Goal: Communication & Community: Ask a question

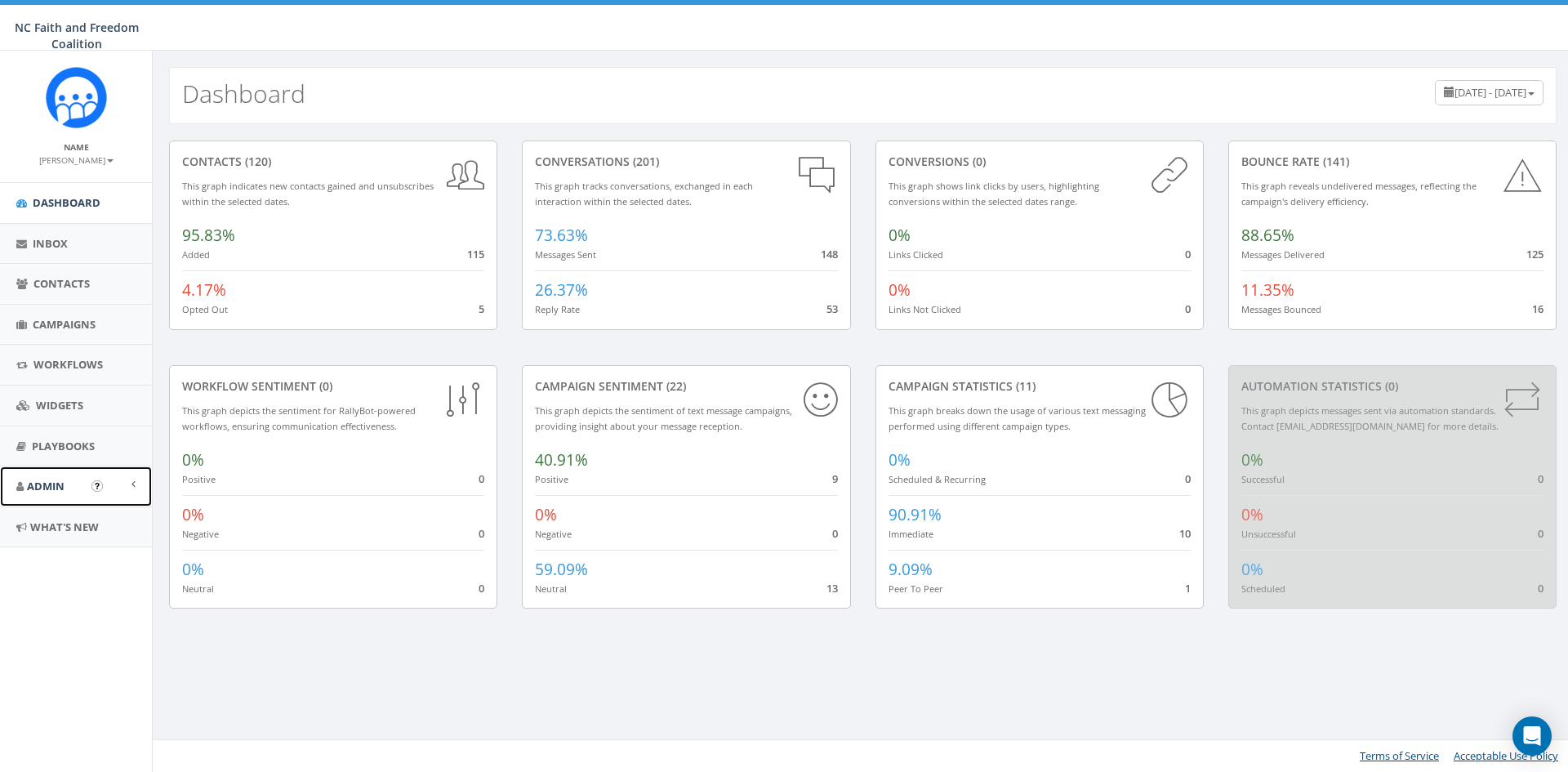
click at [49, 488] on span "Admin" at bounding box center [46, 485] width 38 height 15
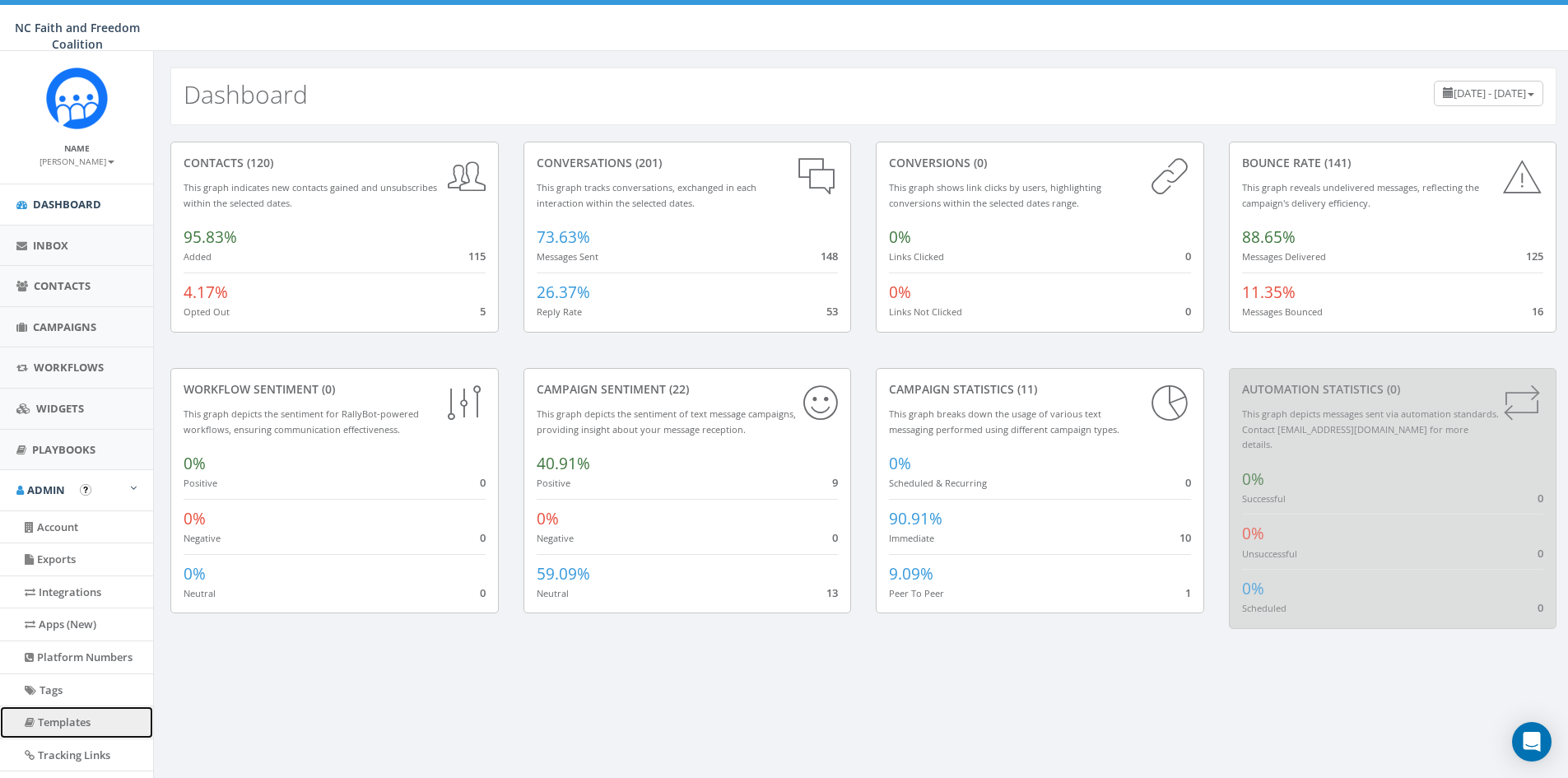
click at [65, 724] on link "Templates" at bounding box center [76, 722] width 153 height 32
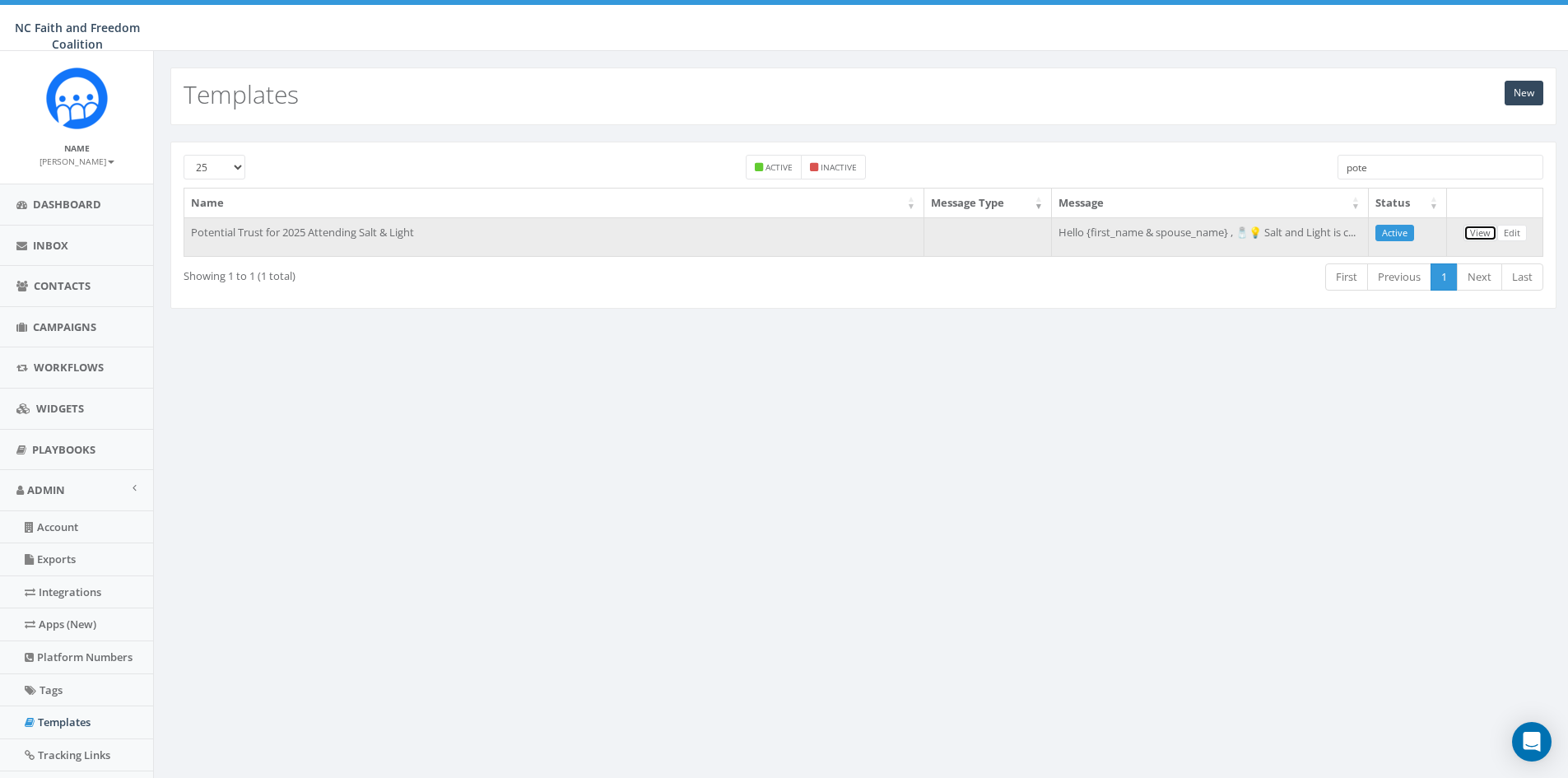
click at [1486, 233] on link "View" at bounding box center [1480, 233] width 34 height 18
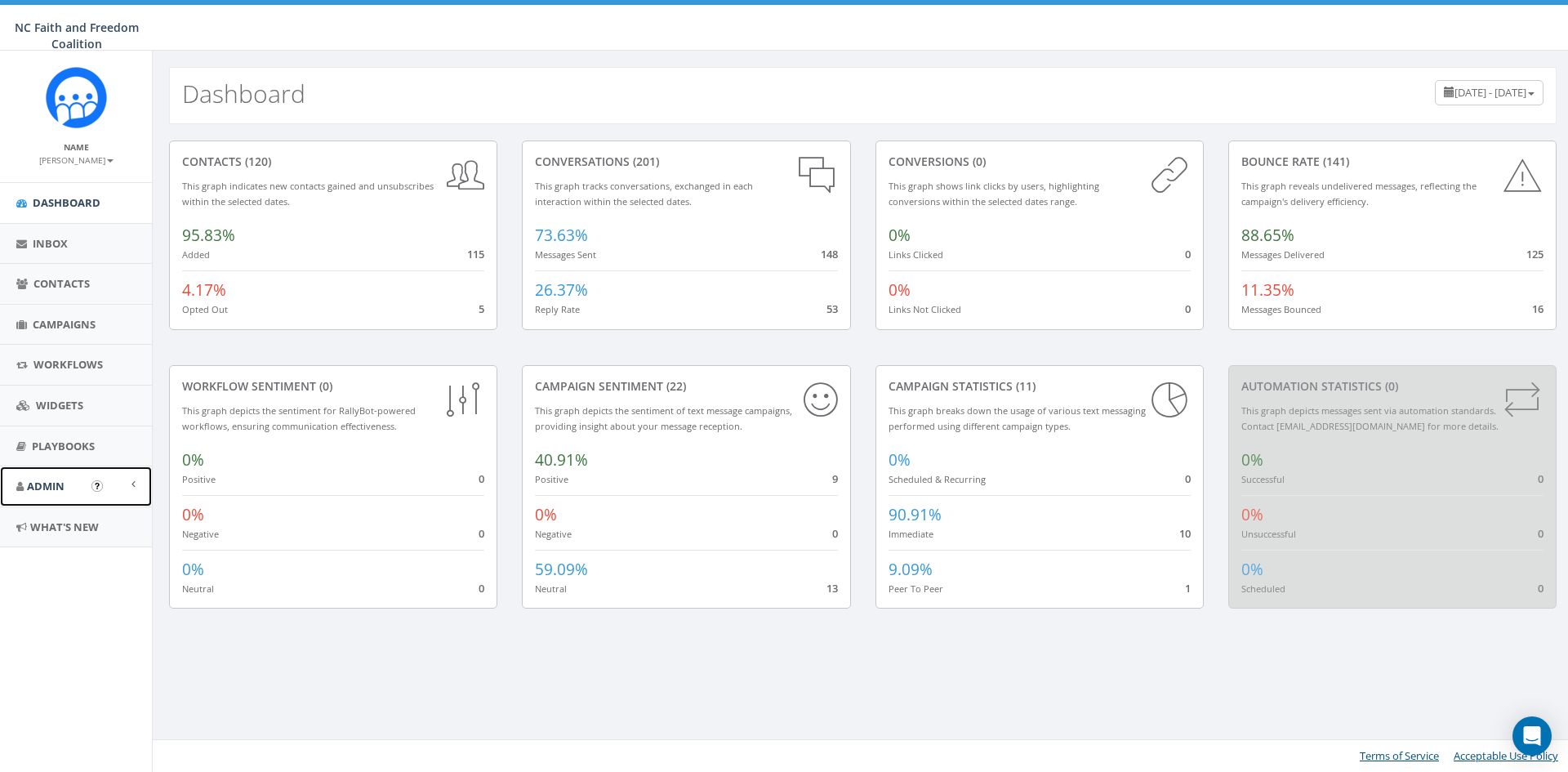
click at [58, 479] on span "Admin" at bounding box center [46, 485] width 38 height 15
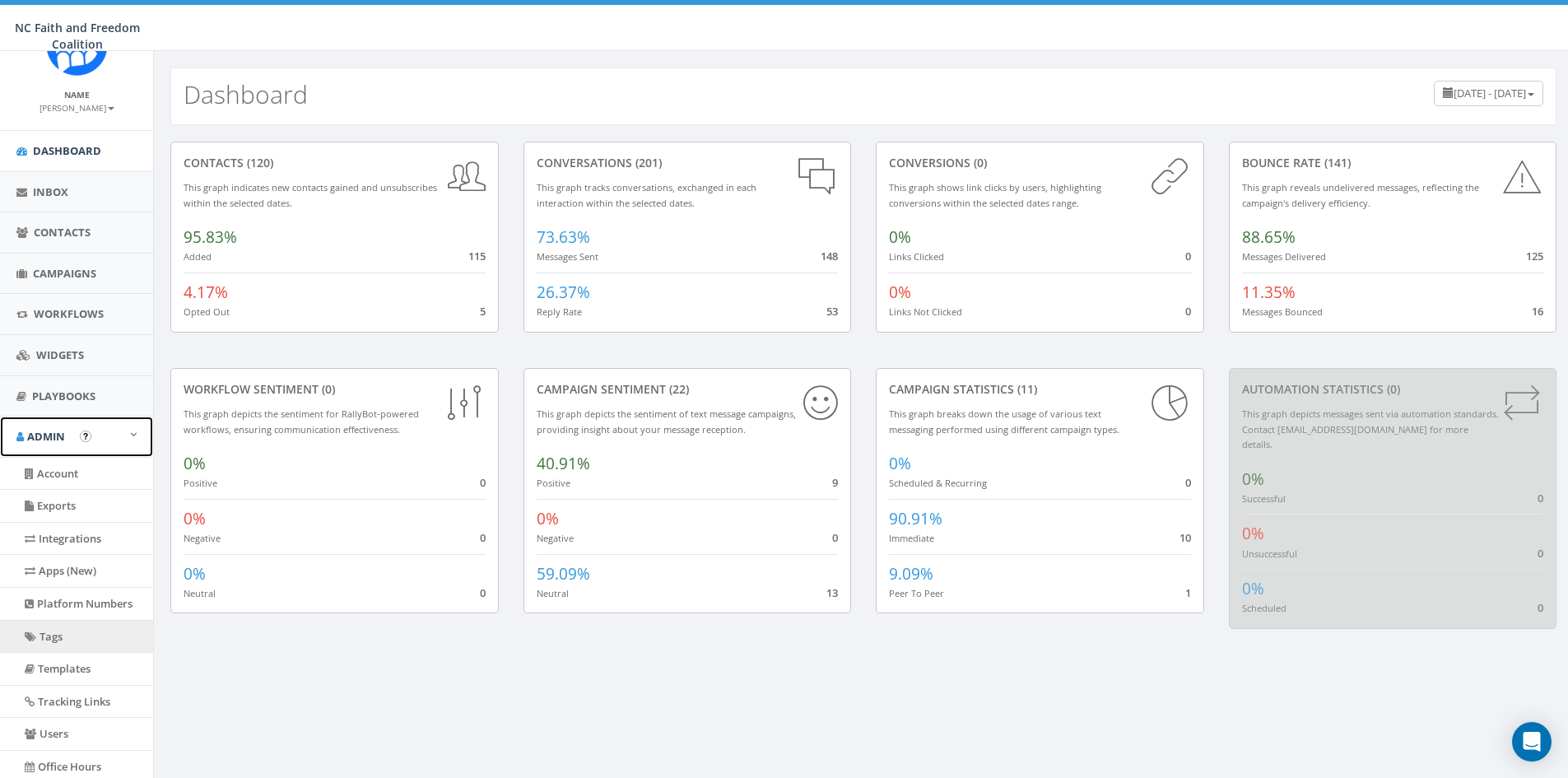
scroll to position [82, 0]
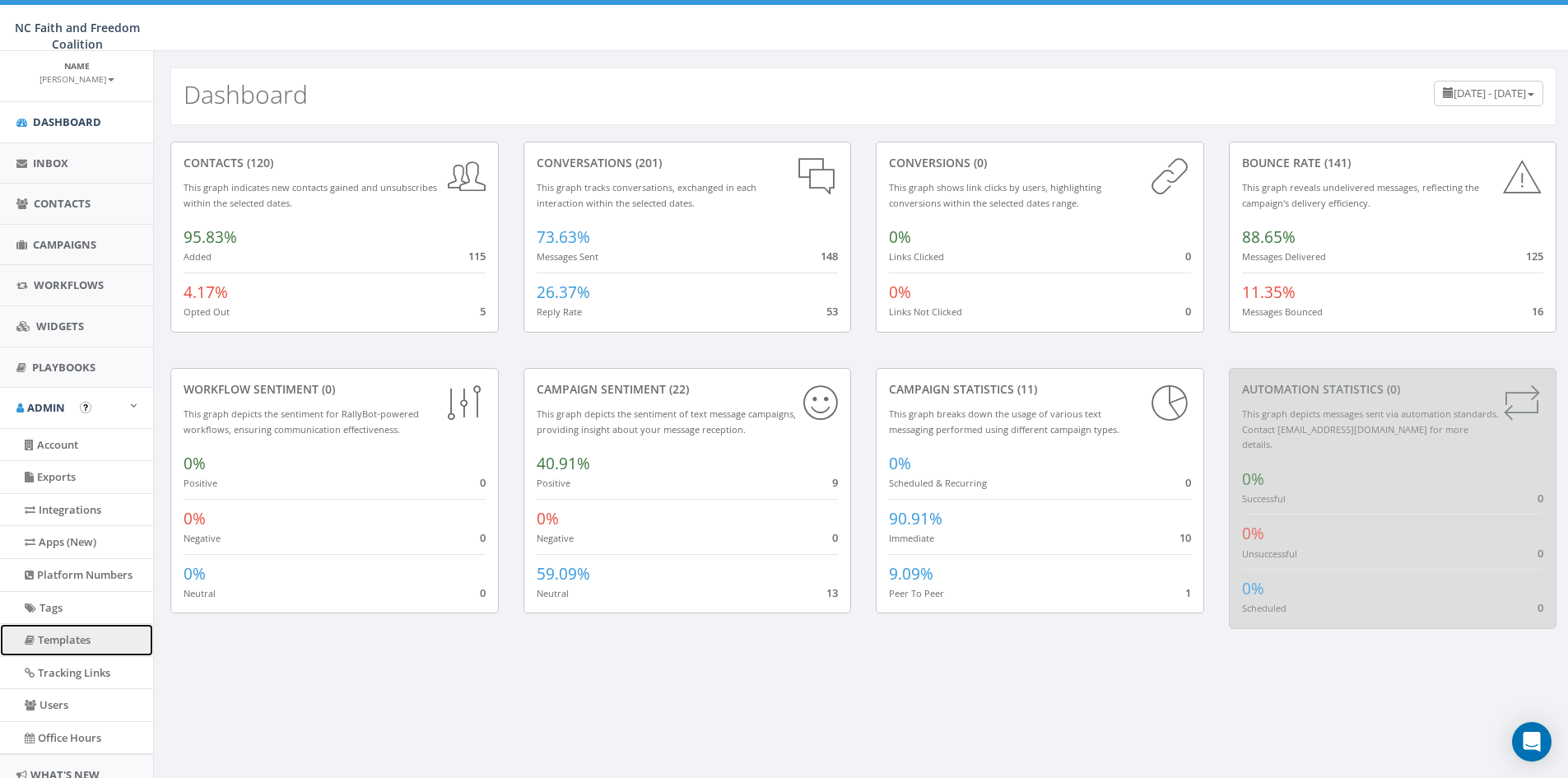
click at [71, 644] on link "Templates" at bounding box center [76, 639] width 153 height 32
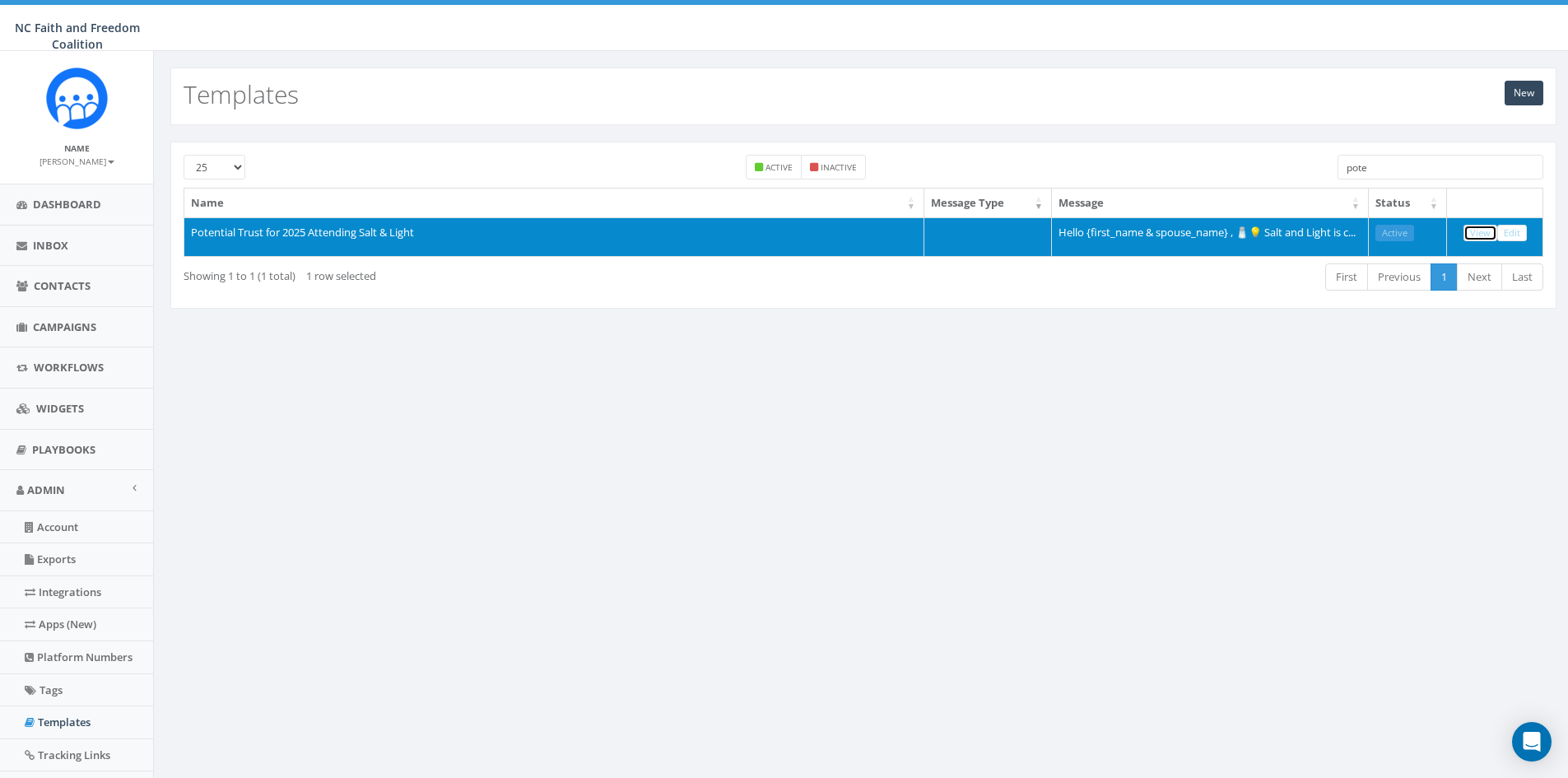
click at [1485, 233] on link "View" at bounding box center [1480, 233] width 34 height 18
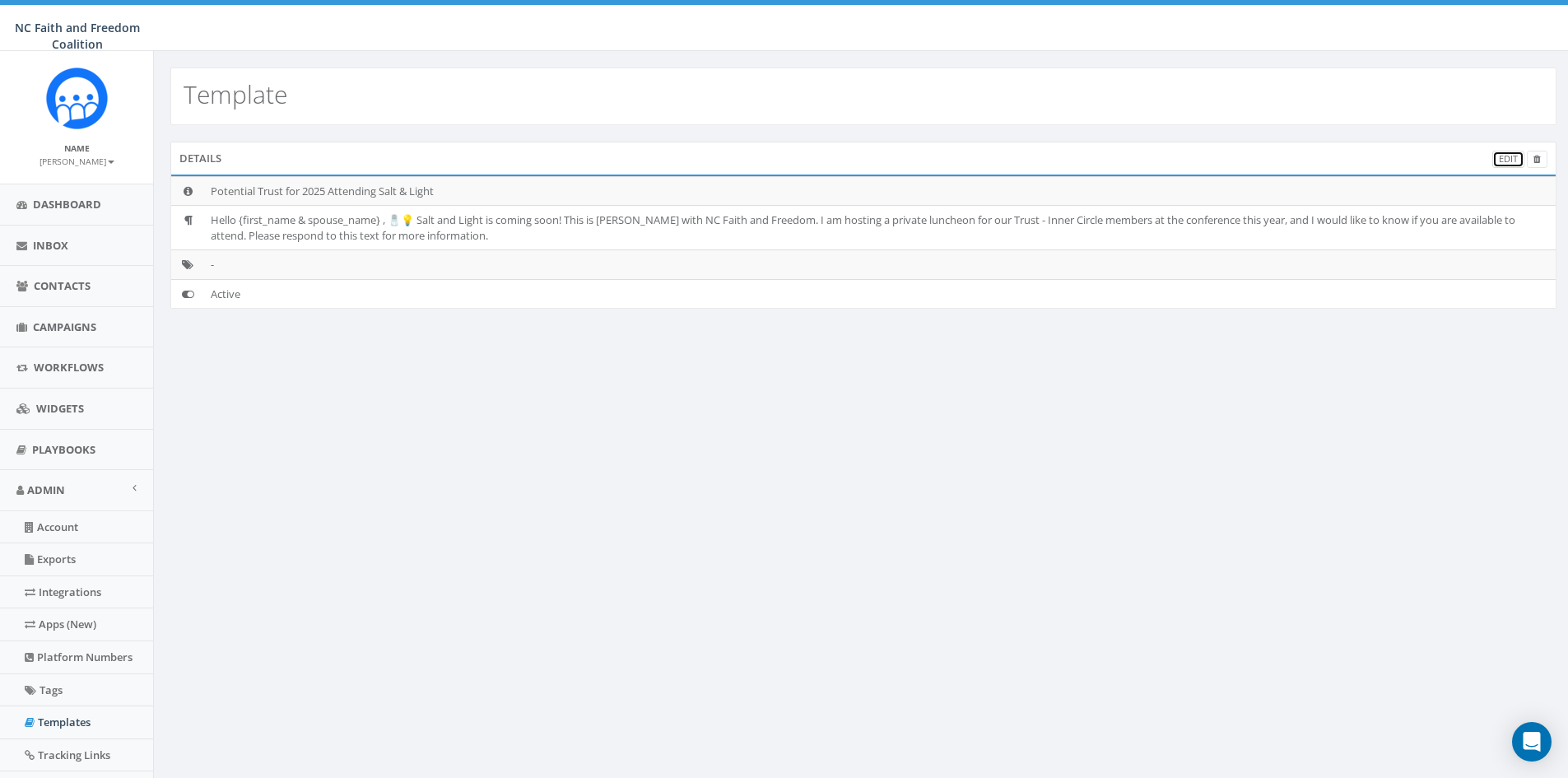
click at [1500, 157] on link "Edit" at bounding box center [1508, 159] width 32 height 18
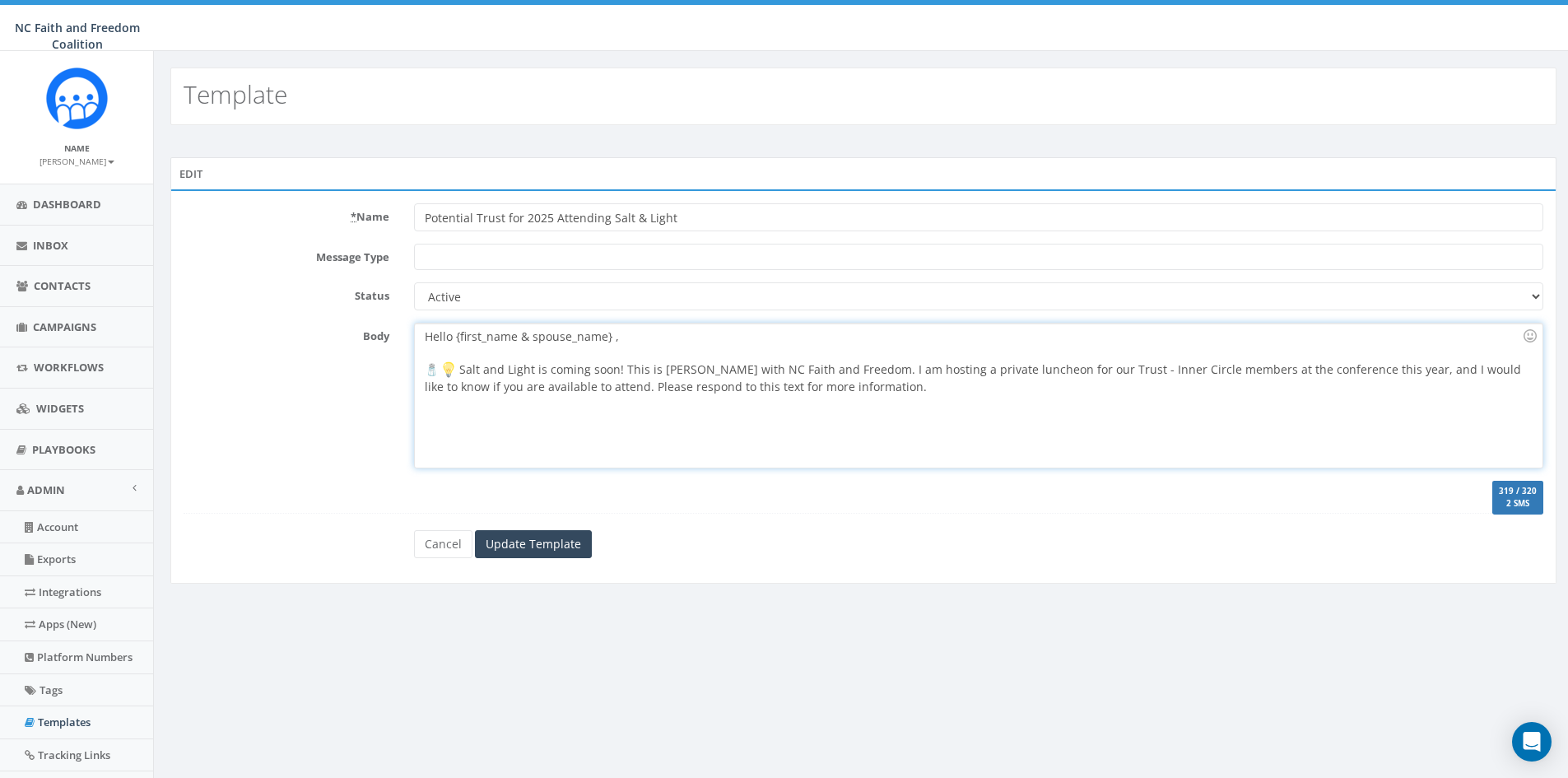
click at [612, 339] on div "Hello {first_name & spouse_name} , 🧂 Salt and Light is coming soon! This is Dr.…" at bounding box center [978, 395] width 1127 height 144
click at [421, 369] on div "Hello {first_name & spouse_name}, 🧂 Salt and Light is coming soon! This is Dr. …" at bounding box center [978, 395] width 1127 height 144
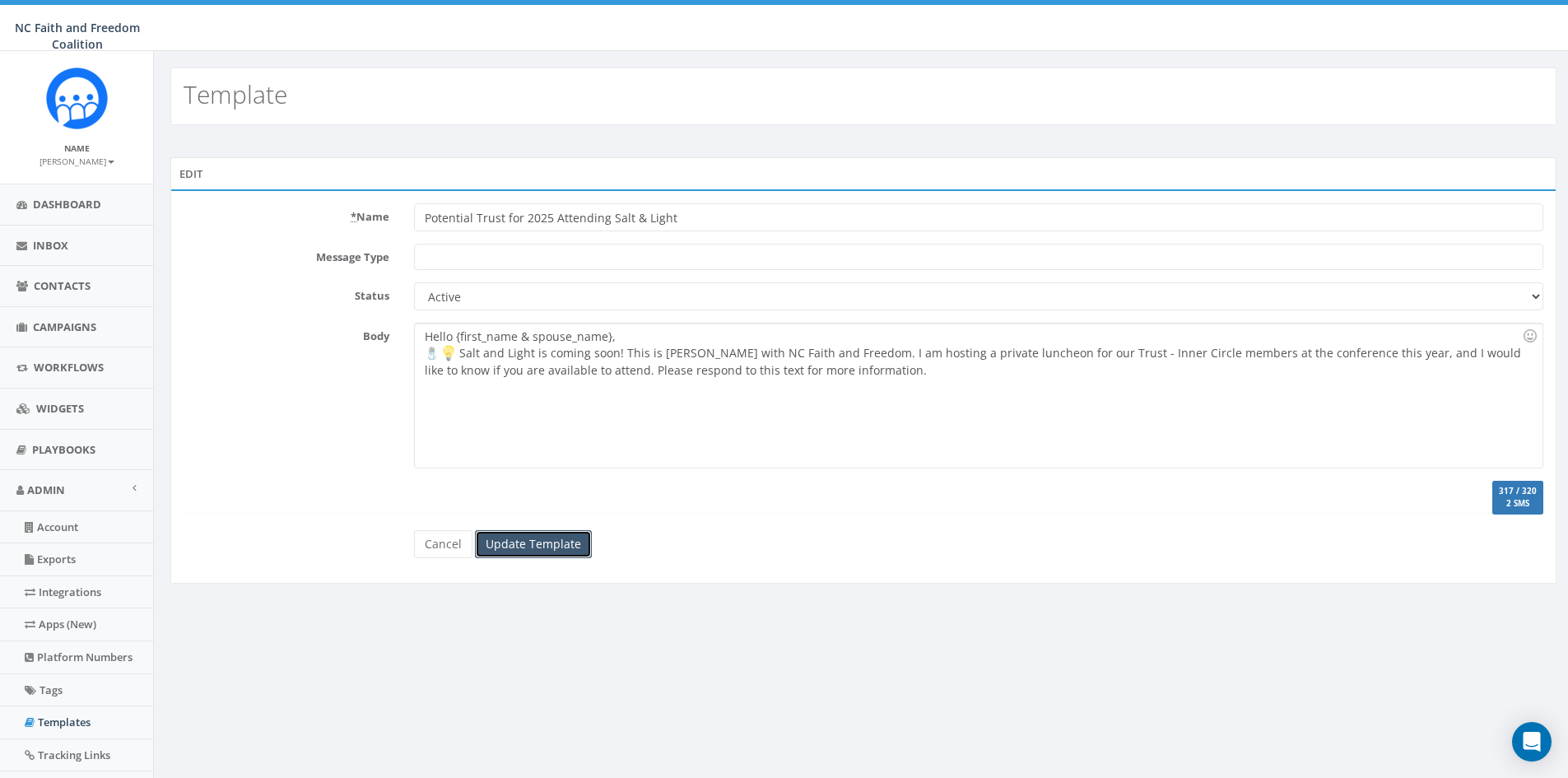
click at [502, 552] on input "Update Template" at bounding box center [534, 544] width 117 height 28
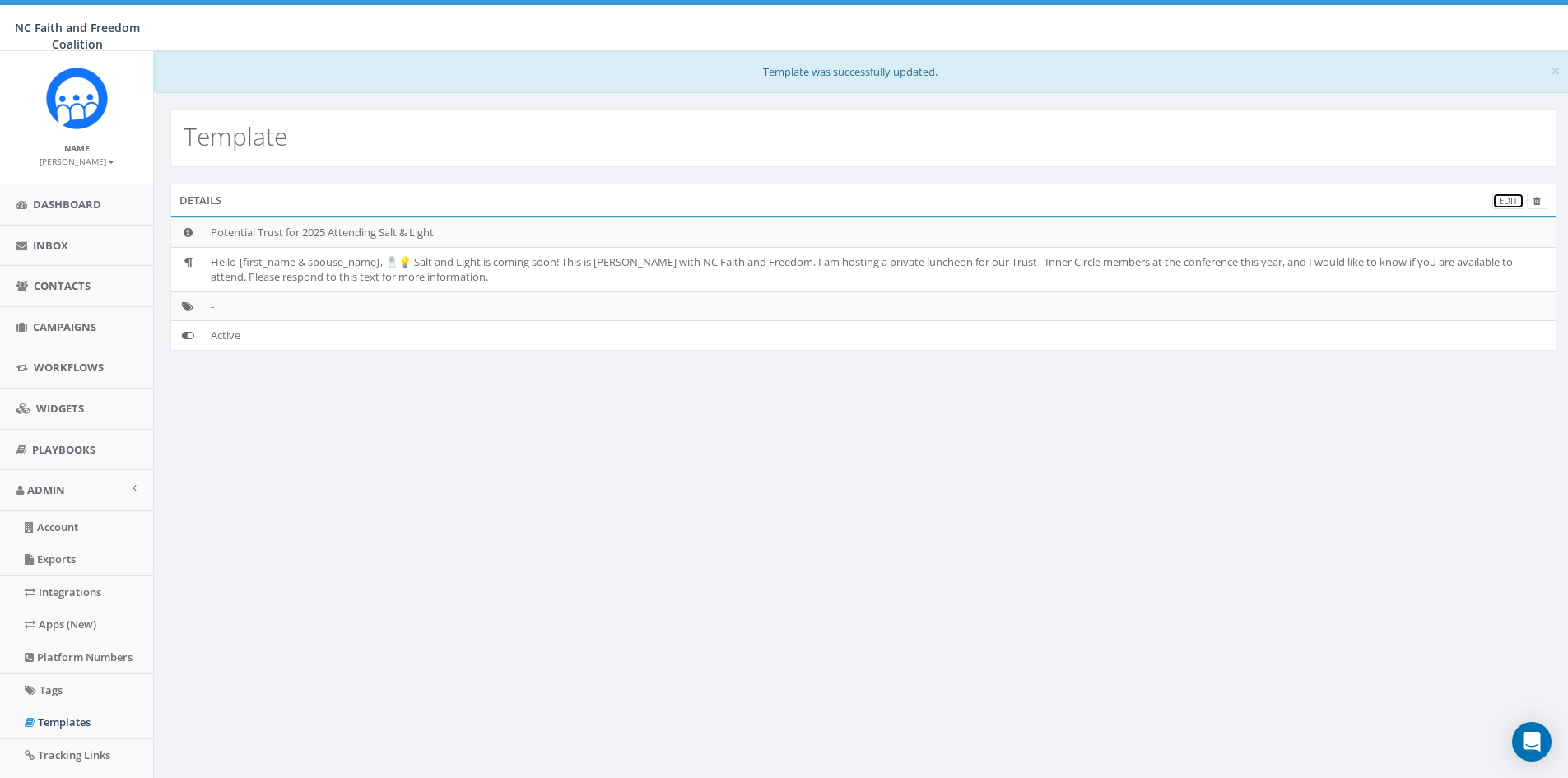
click at [1503, 203] on link "Edit" at bounding box center [1508, 201] width 32 height 18
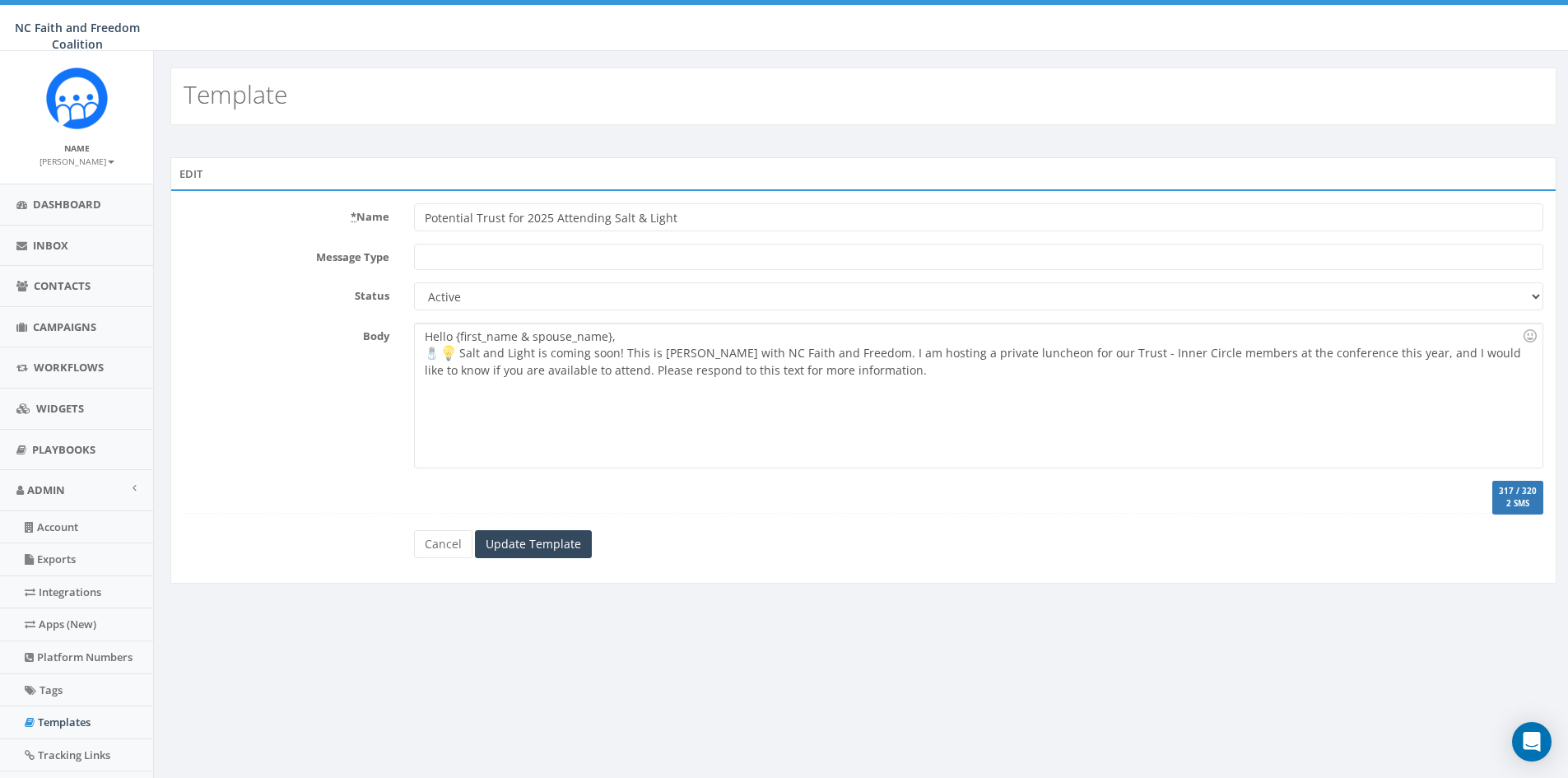
click at [686, 217] on input "Potential Trust for 2025 Attending Salt & Light" at bounding box center [978, 217] width 1129 height 28
type input "Potential Trust for 2025 Attending Salt & Light Luncheon"
click at [547, 550] on input "Update Template" at bounding box center [534, 544] width 117 height 28
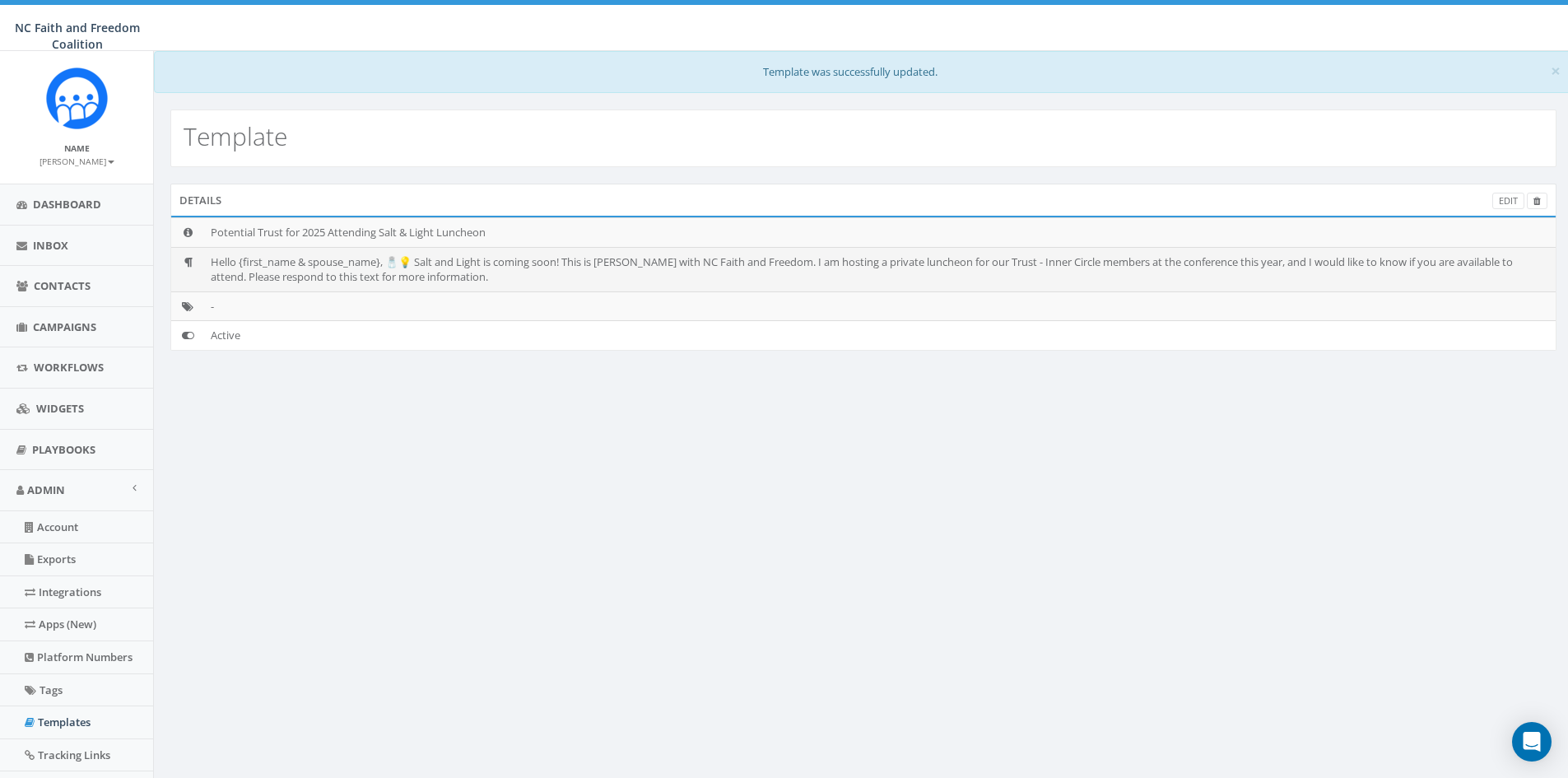
click at [382, 276] on td "Hello {first_name & spouse_name}, 🧂💡 Salt and Light is coming soon! This is [PE…" at bounding box center [879, 269] width 1351 height 45
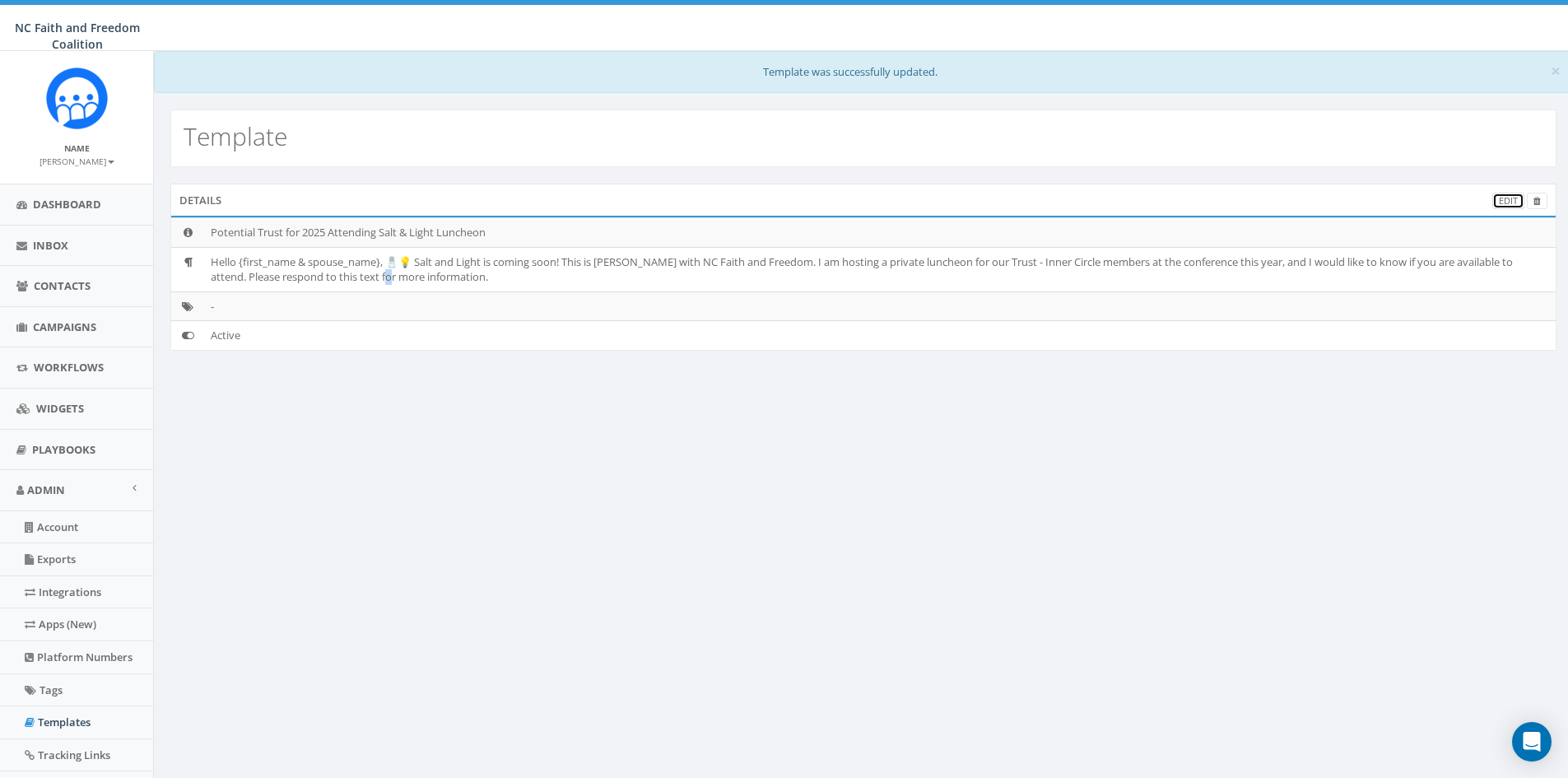
click at [1509, 200] on link "Edit" at bounding box center [1508, 201] width 32 height 18
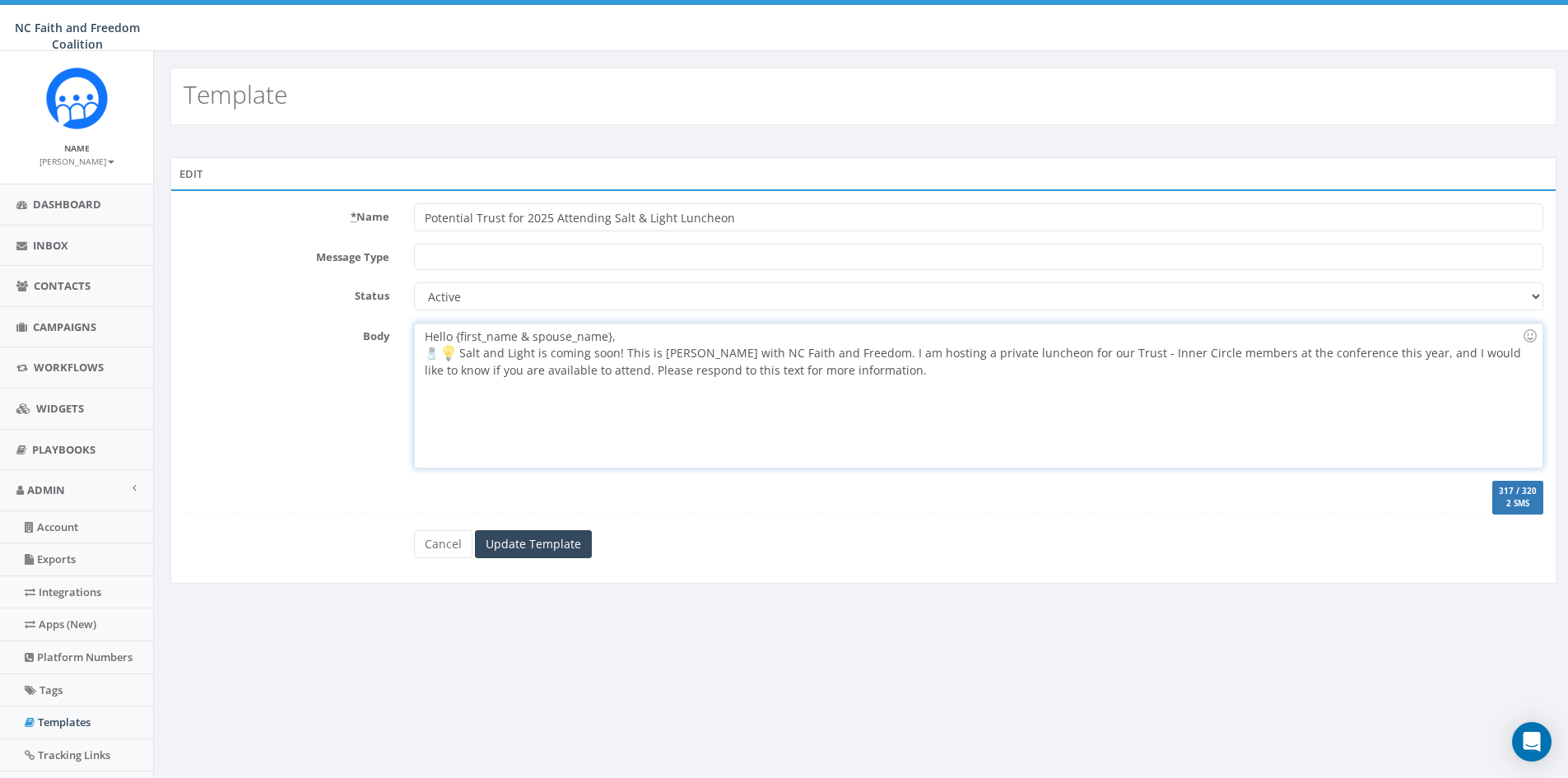
click at [528, 335] on div "Hello {first_name & spouse_name}, 🧂 Salt and Light is coming soon! This is Dr. …" at bounding box center [978, 395] width 1127 height 144
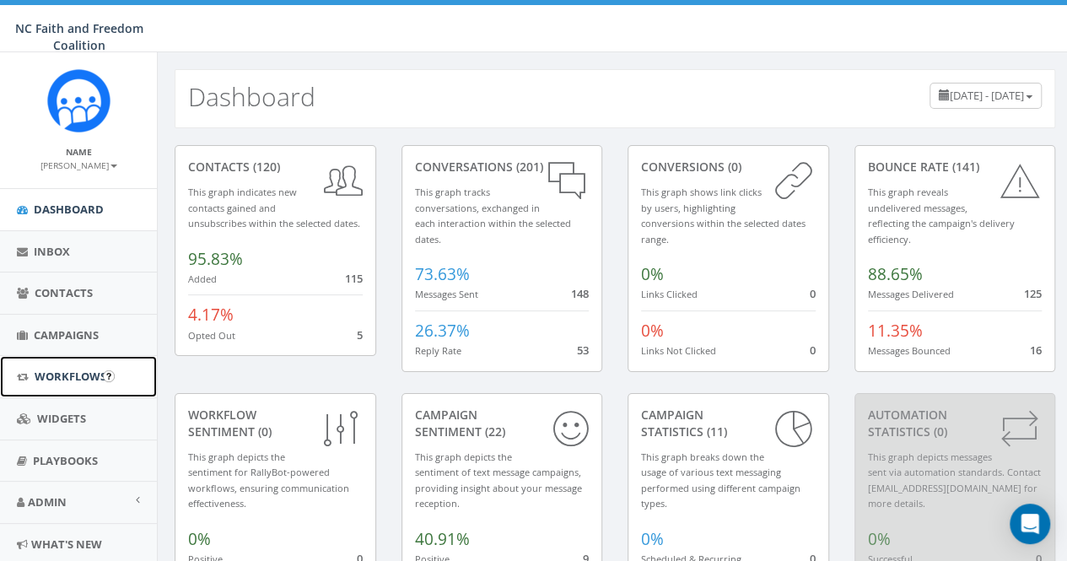
click at [73, 365] on link "Workflows" at bounding box center [78, 376] width 157 height 41
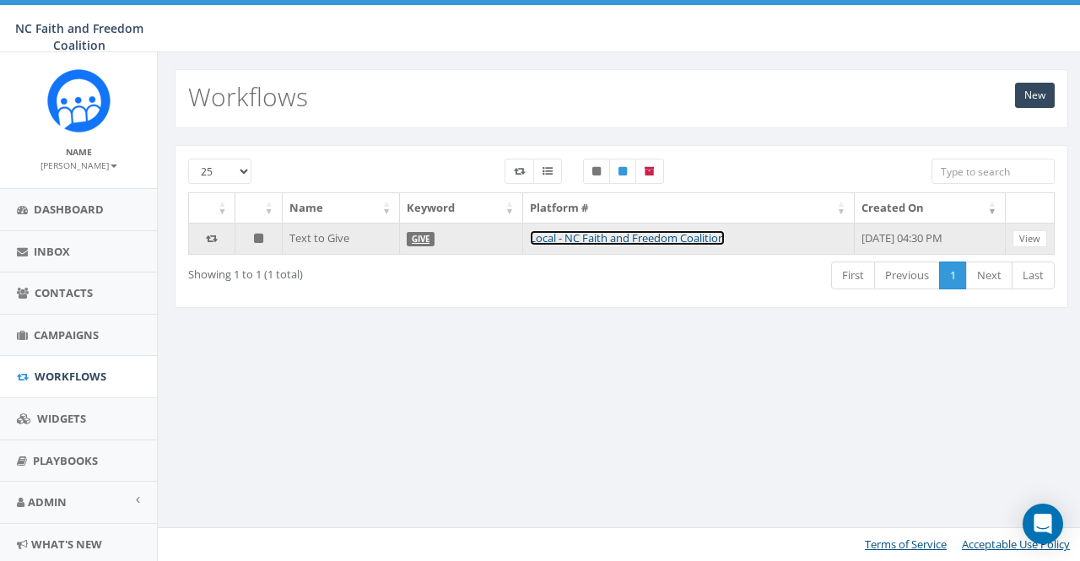
click at [562, 235] on link "Local - NC Faith and Freedom Coalition" at bounding box center [627, 237] width 195 height 15
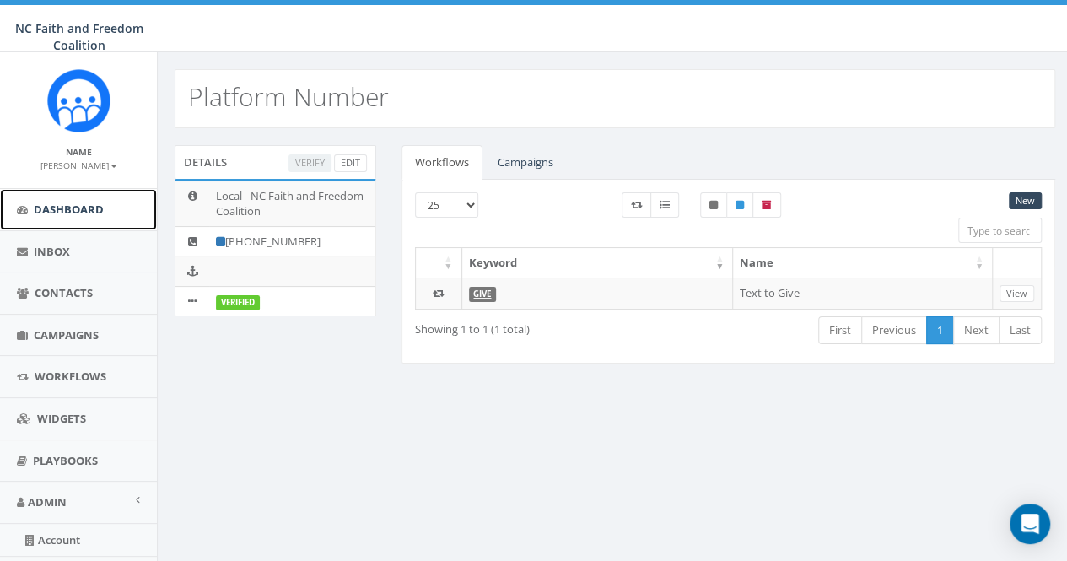
click at [79, 209] on span "Dashboard" at bounding box center [69, 209] width 70 height 15
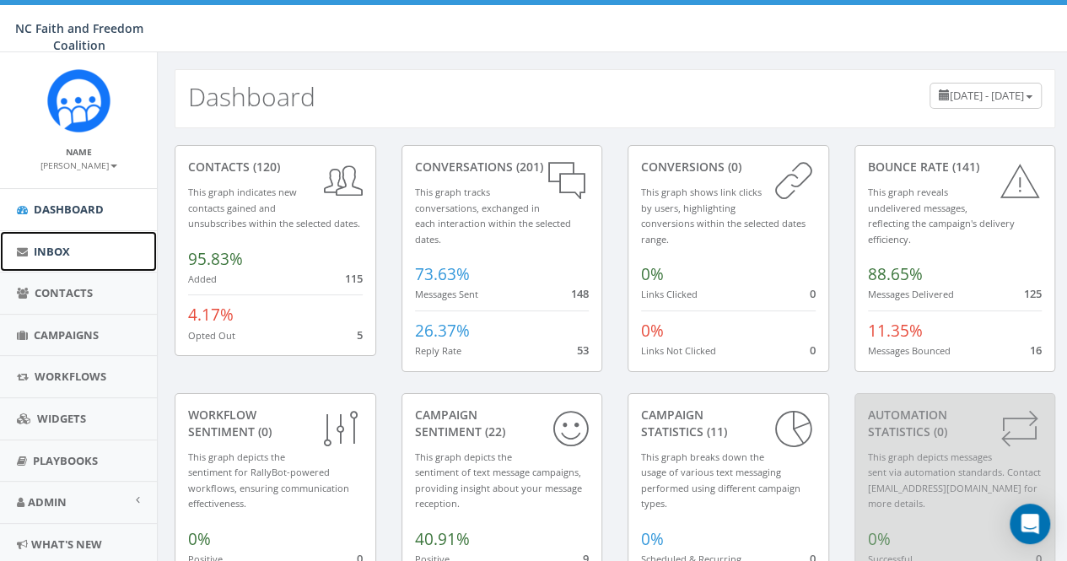
click at [62, 248] on span "Inbox" at bounding box center [52, 251] width 36 height 15
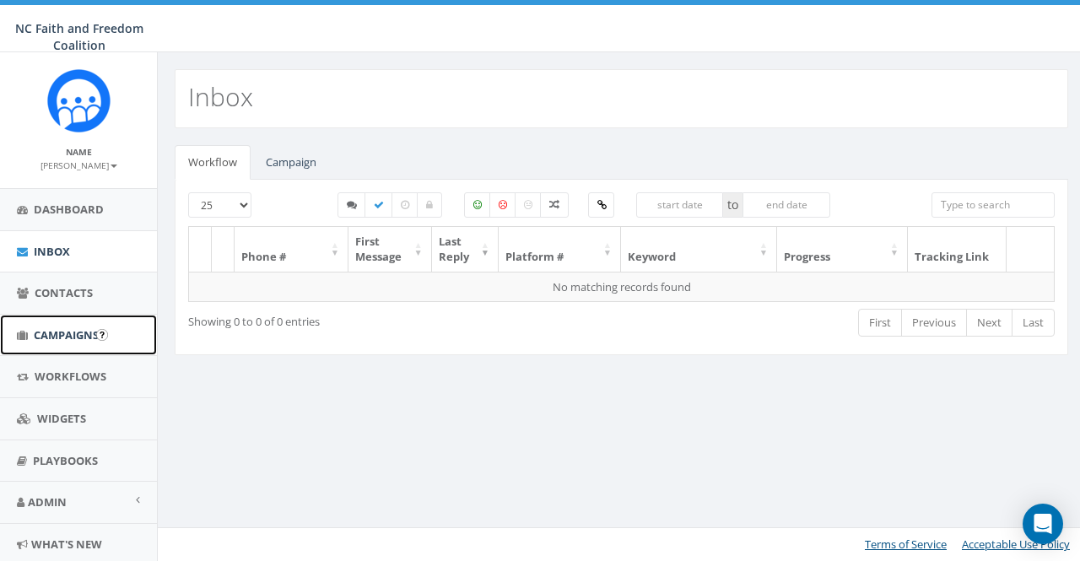
click at [84, 328] on span "Campaigns" at bounding box center [66, 334] width 65 height 15
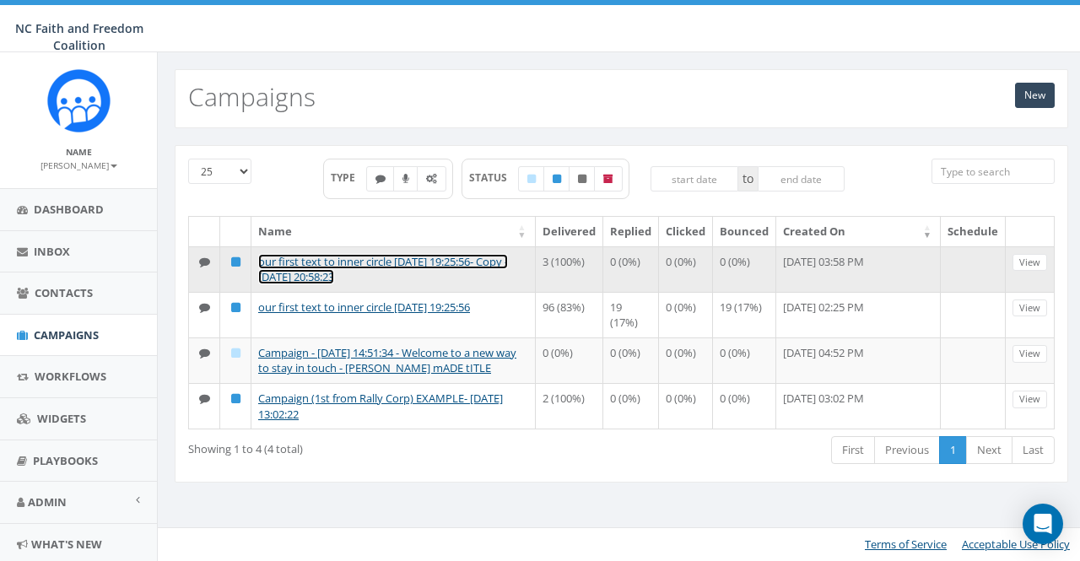
click at [442, 255] on link "our first text to inner circle [DATE] 19:25:56- Copy - [DATE] 20:58:23" at bounding box center [383, 269] width 250 height 31
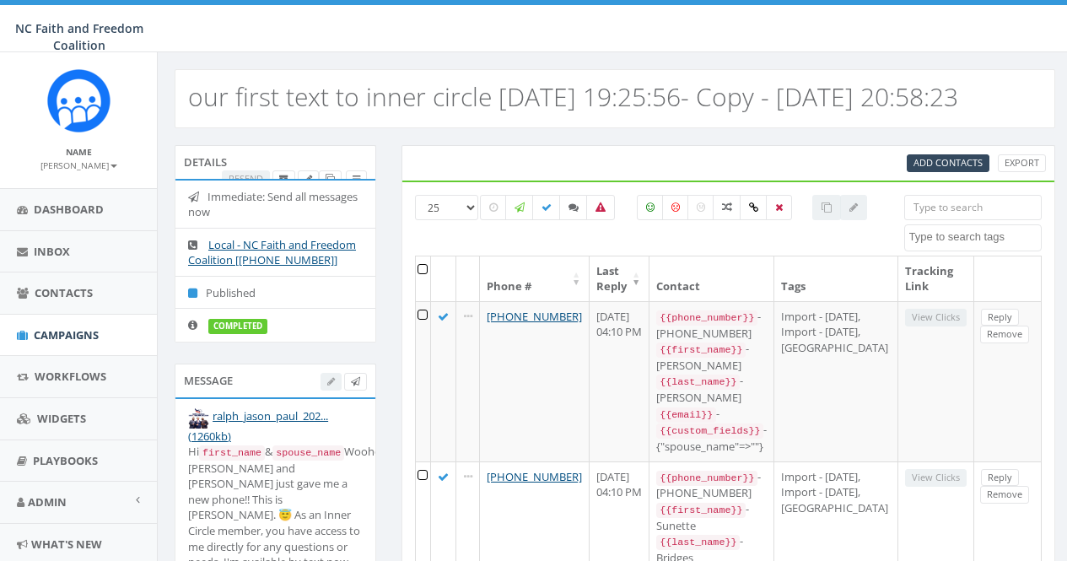
select select
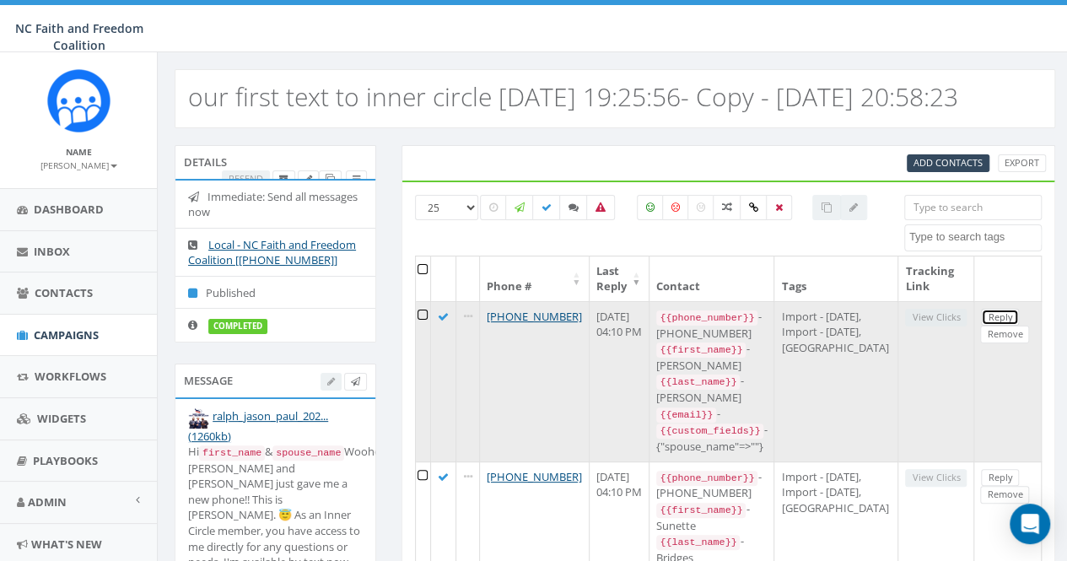
click at [981, 326] on link "Reply" at bounding box center [1000, 318] width 38 height 18
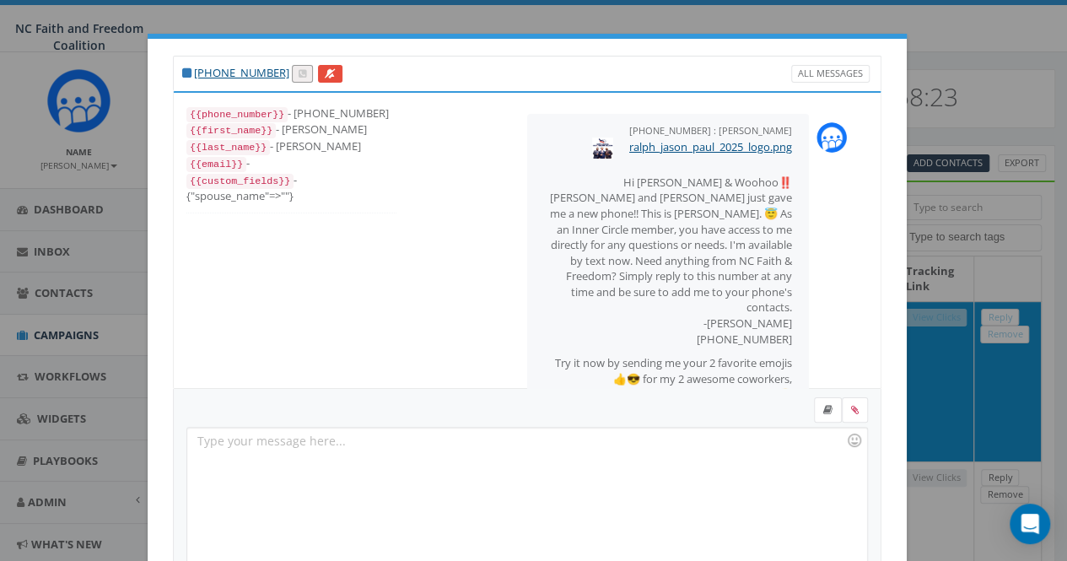
click at [29, 153] on div "+1 828-817-5719 All Messages {{phone_number}} - +18288175719 {{first_name}} - J…" at bounding box center [533, 280] width 1067 height 561
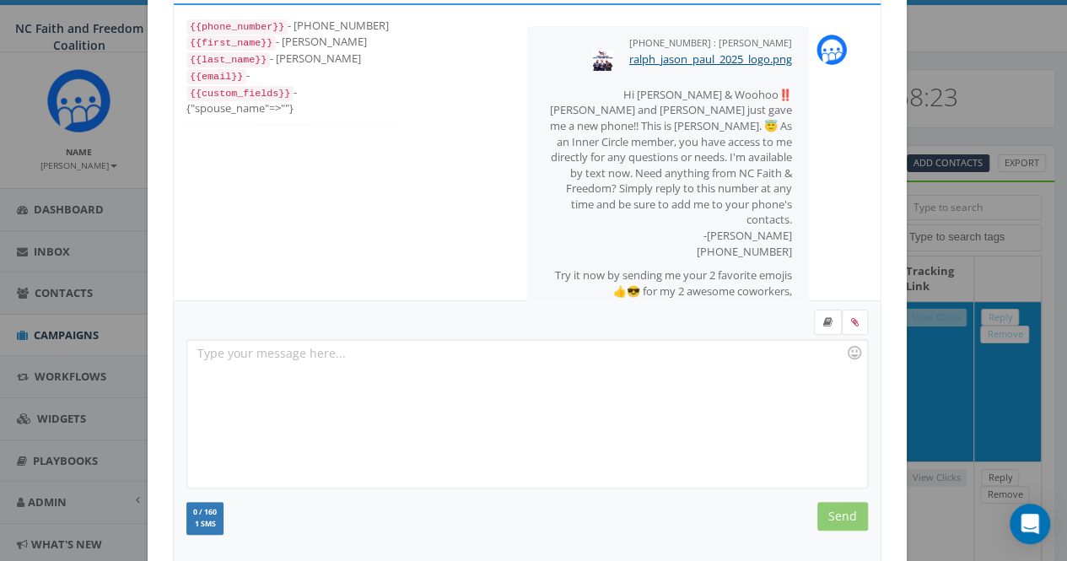
scroll to position [280, 0]
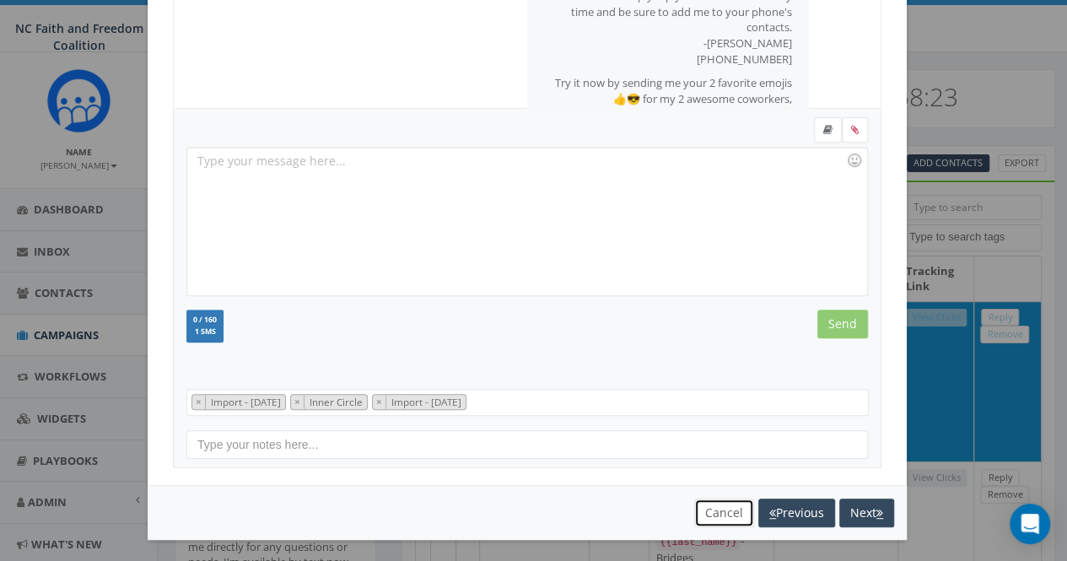
click at [727, 514] on button "Cancel" at bounding box center [724, 512] width 60 height 29
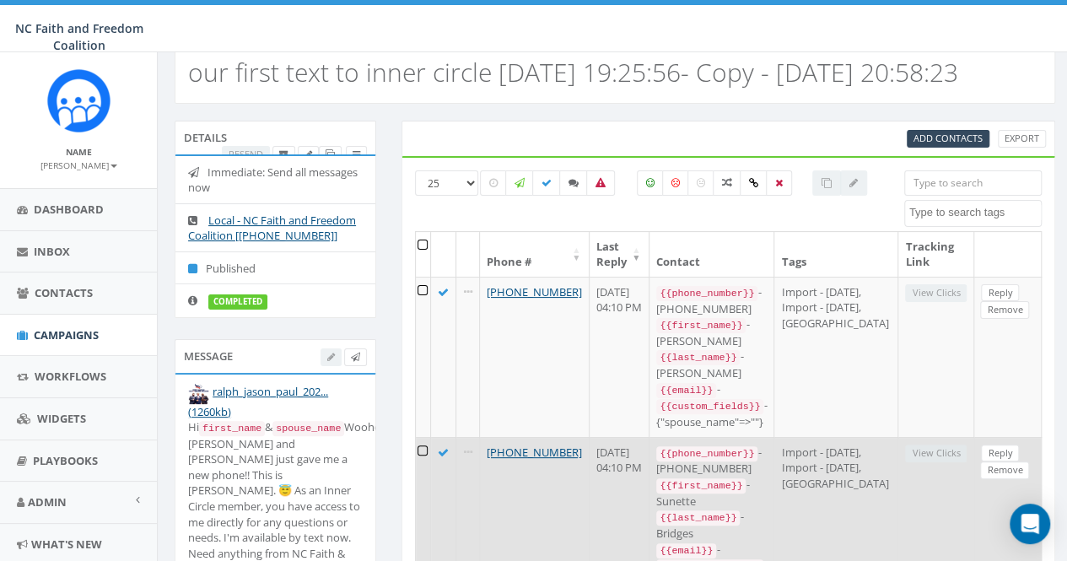
scroll to position [0, 0]
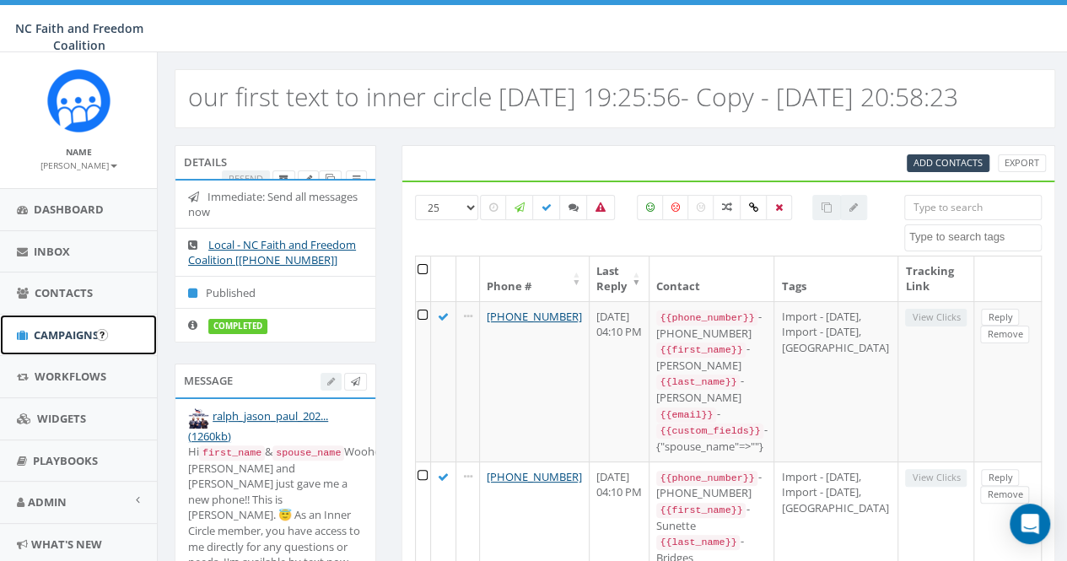
click at [73, 328] on span "Campaigns" at bounding box center [66, 334] width 65 height 15
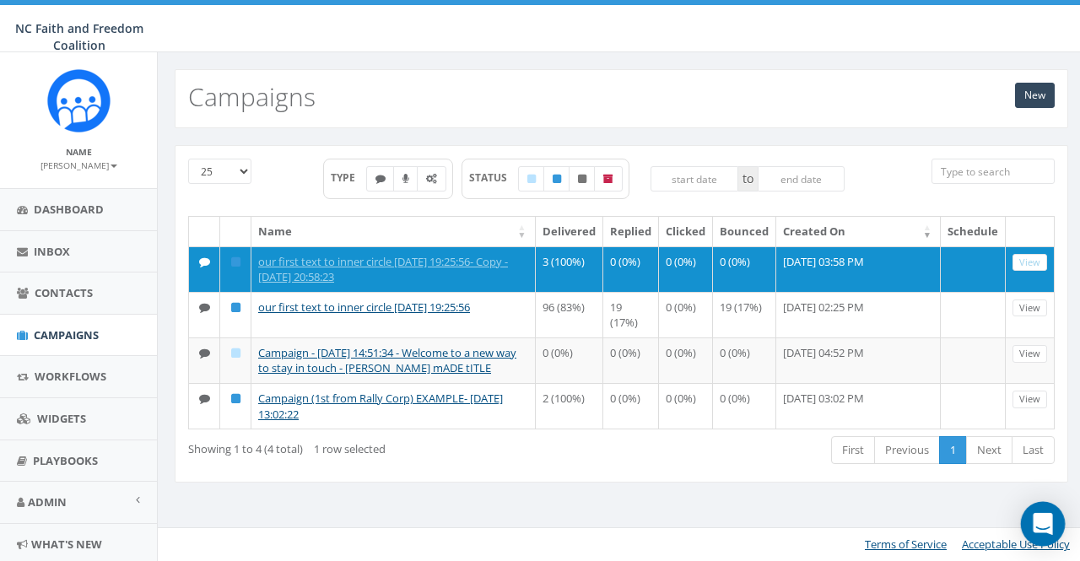
click at [1051, 520] on icon "Open Intercom Messenger" at bounding box center [1042, 524] width 22 height 22
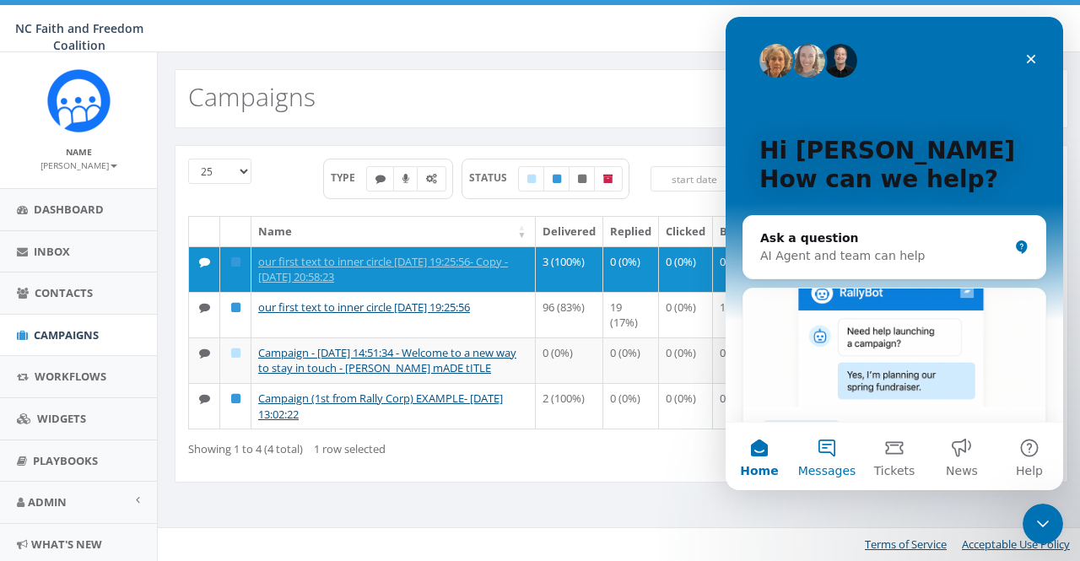
click at [826, 459] on button "Messages" at bounding box center [826, 456] width 67 height 67
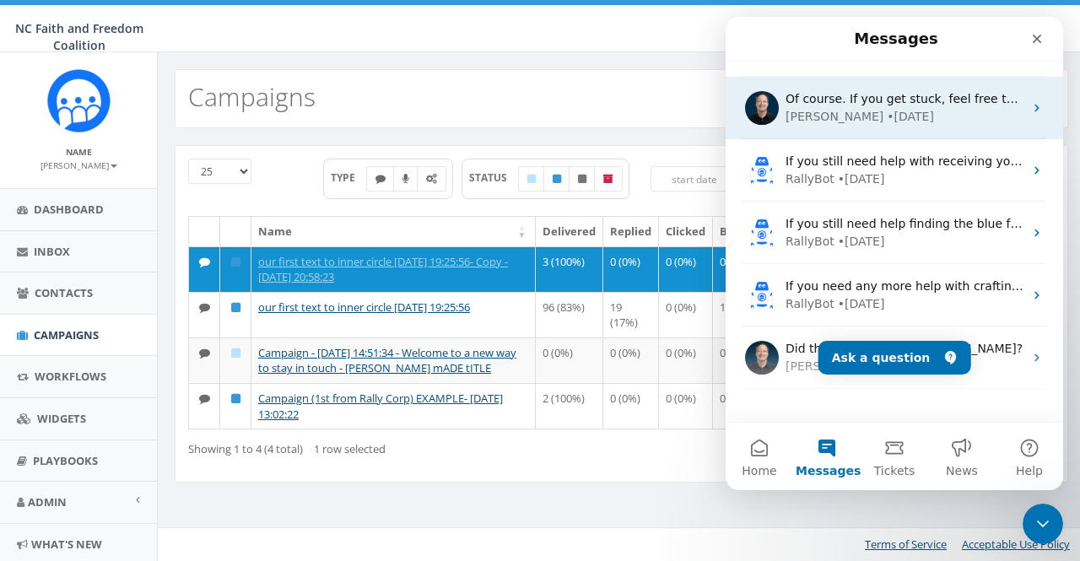
scroll to position [455, 0]
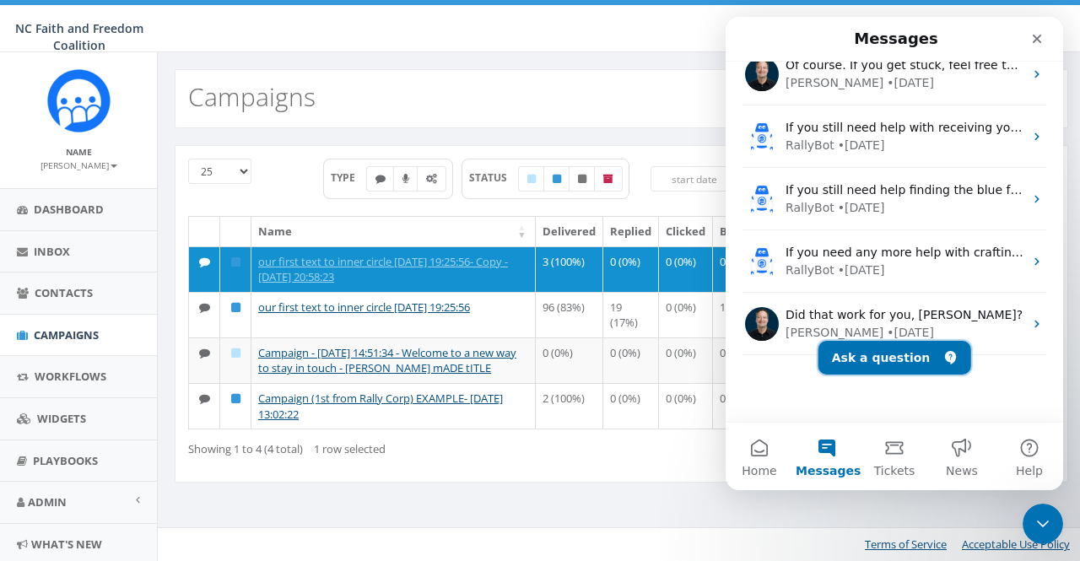
click at [888, 355] on button "Ask a question" at bounding box center [894, 358] width 153 height 34
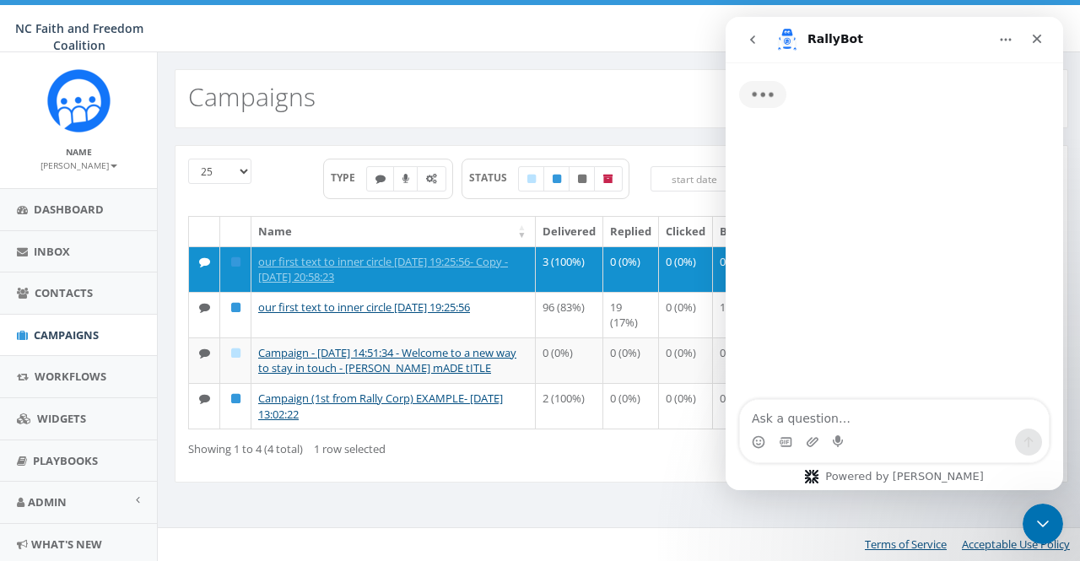
scroll to position [387, 0]
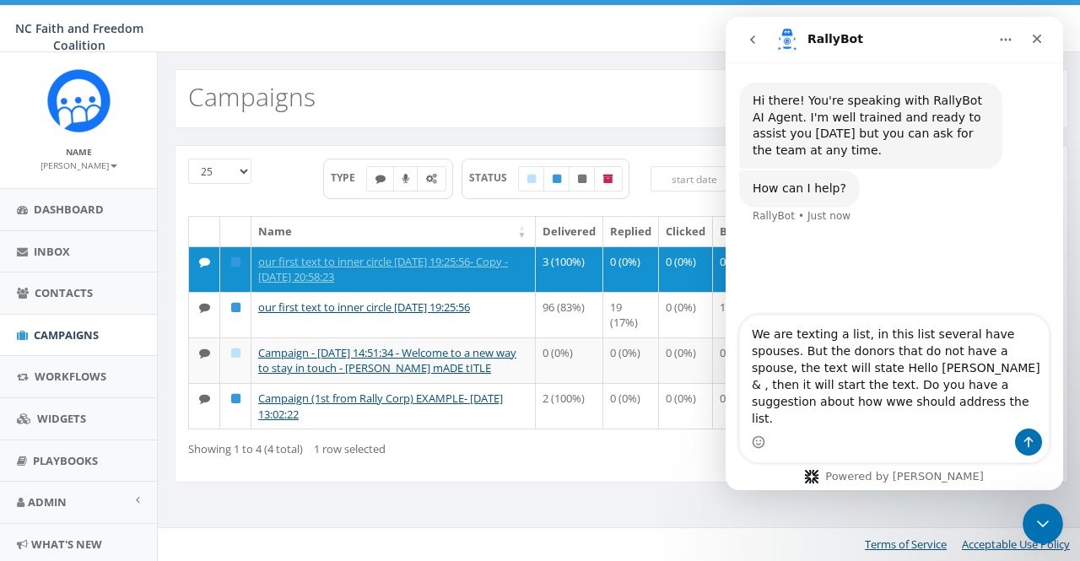
type textarea "We are texting a list, in this list several have spouses. But the donors that d…"
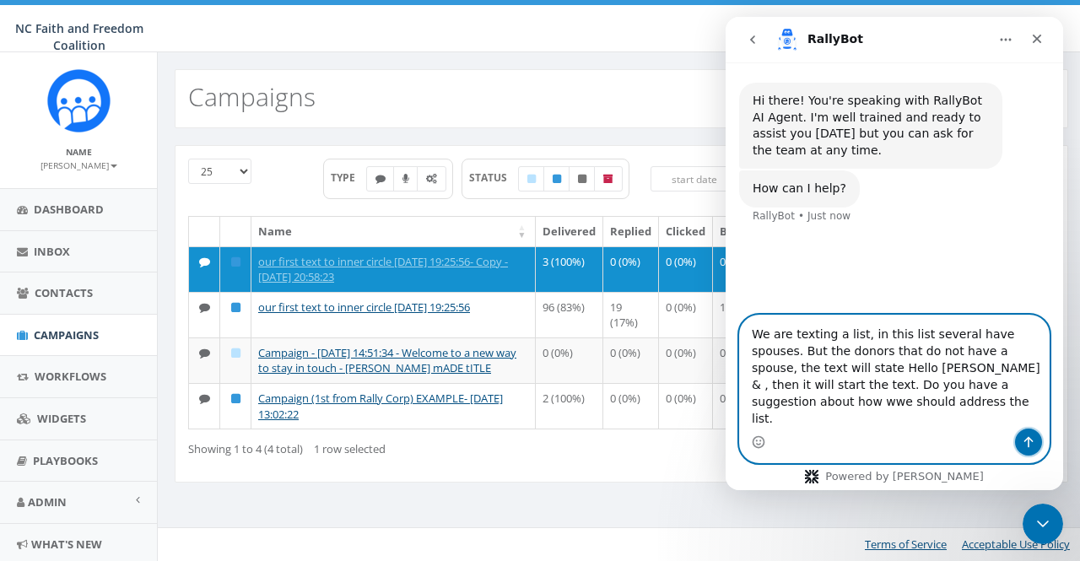
click at [1024, 446] on icon "Send a message…" at bounding box center [1027, 441] width 13 height 13
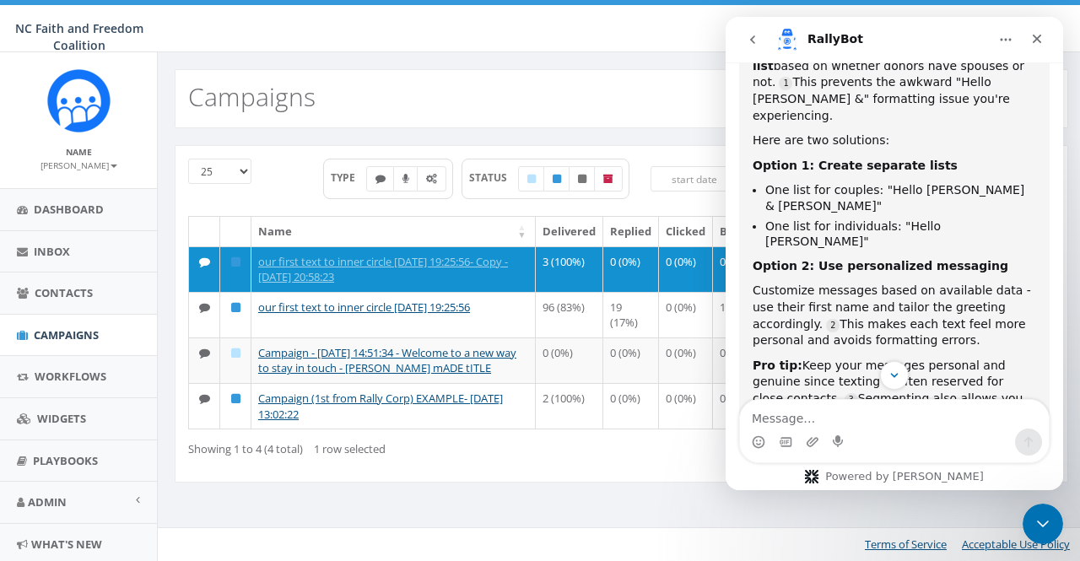
scroll to position [398, 0]
